Goal: Information Seeking & Learning: Compare options

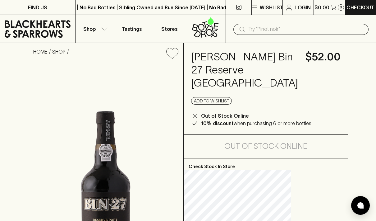
click at [249, 26] on input "text" at bounding box center [305, 29] width 115 height 10
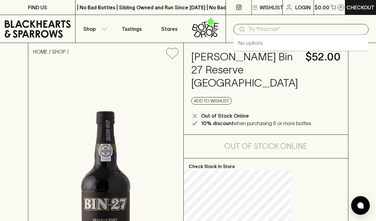
click at [249, 30] on input "text" at bounding box center [305, 29] width 115 height 10
type input "fonseca"
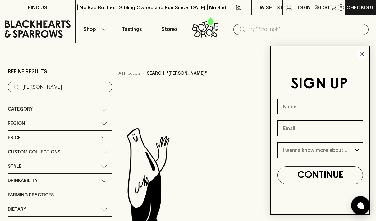
click at [359, 57] on circle "Close dialog" at bounding box center [362, 54] width 10 height 10
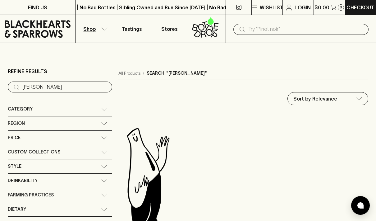
click at [60, 111] on div "Category" at bounding box center [54, 109] width 93 height 8
